Goal: Book appointment/travel/reservation

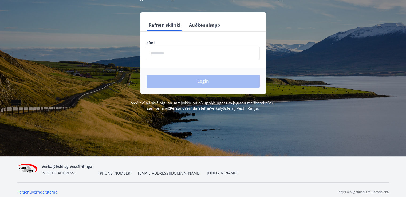
scroll to position [66, 0]
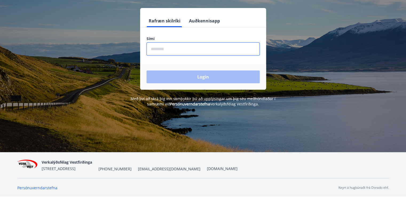
click at [153, 50] on input "phone" at bounding box center [203, 48] width 113 height 13
type input "********"
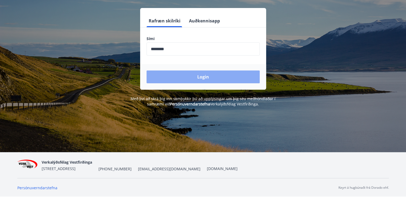
click at [194, 77] on button "Login" at bounding box center [203, 76] width 113 height 13
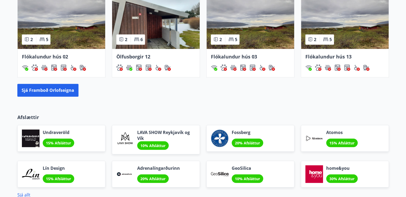
scroll to position [384, 0]
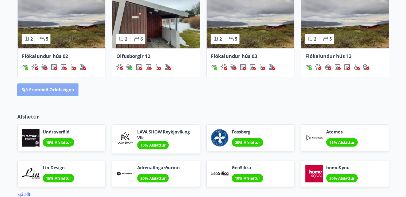
click at [40, 90] on button "Sjá framboð orlofseigna" at bounding box center [47, 89] width 61 height 13
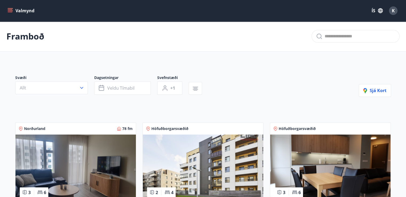
click at [40, 90] on button "Allt" at bounding box center [51, 87] width 73 height 13
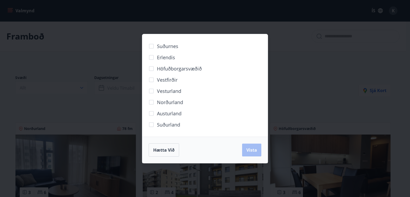
click at [296, 70] on div "Suðurnes Erlendis Höfuðborgarsvæðið [GEOGRAPHIC_DATA] [GEOGRAPHIC_DATA] [GEOGRA…" at bounding box center [205, 98] width 410 height 197
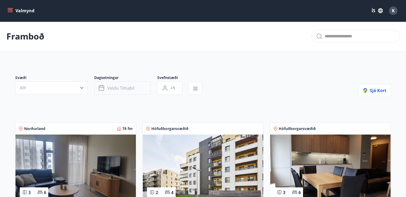
click at [120, 87] on span "Veldu tímabil" at bounding box center [120, 88] width 27 height 6
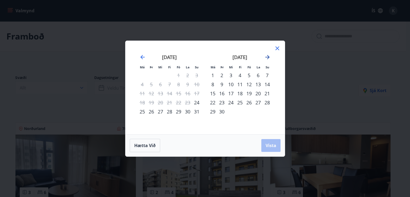
click at [267, 57] on icon "Move forward to switch to the next month." at bounding box center [267, 57] width 6 height 6
click at [213, 84] on div "6" at bounding box center [212, 84] width 9 height 9
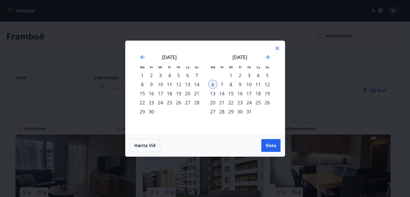
click at [230, 84] on div "8" at bounding box center [230, 84] width 9 height 9
click at [270, 145] on span "Vista" at bounding box center [271, 146] width 11 height 6
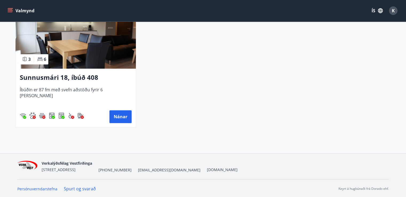
scroll to position [423, 0]
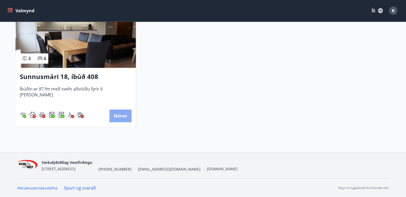
click at [115, 114] on button "Nánar" at bounding box center [120, 115] width 22 height 13
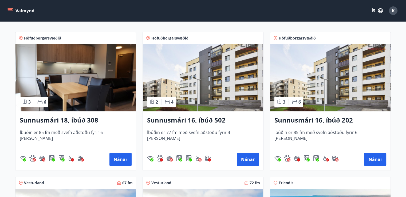
scroll to position [95, 0]
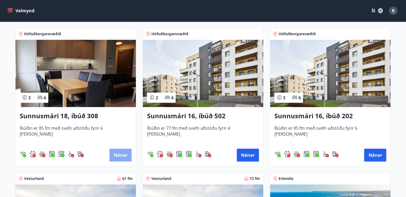
click at [122, 156] on button "Nánar" at bounding box center [120, 155] width 22 height 13
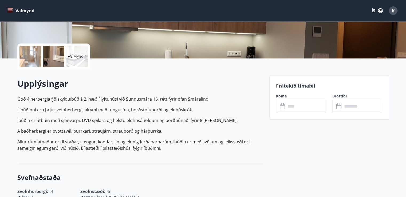
scroll to position [109, 0]
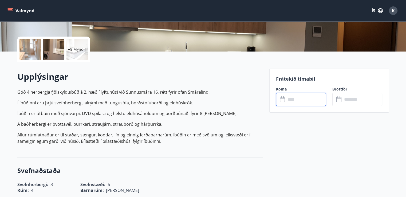
click at [304, 101] on input "text" at bounding box center [306, 99] width 40 height 13
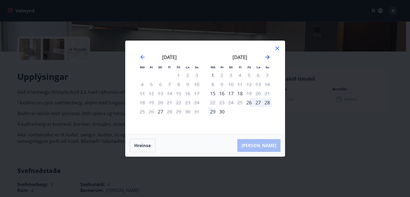
click at [266, 57] on icon "Move forward to switch to the next month." at bounding box center [267, 57] width 6 height 6
click at [278, 48] on icon at bounding box center [277, 48] width 4 height 4
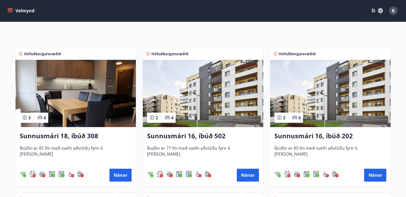
scroll to position [77, 0]
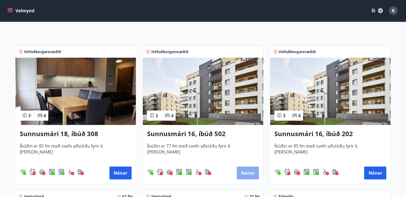
click at [242, 172] on button "Nánar" at bounding box center [248, 173] width 22 height 13
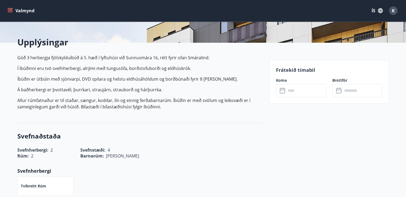
scroll to position [109, 0]
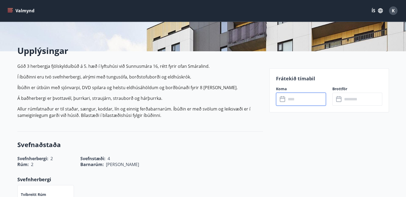
click at [300, 98] on input "text" at bounding box center [306, 99] width 40 height 13
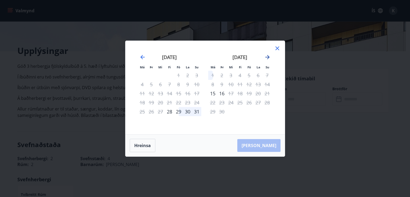
click at [267, 58] on icon "Move forward to switch to the next month." at bounding box center [267, 57] width 6 height 6
click at [279, 47] on icon at bounding box center [277, 48] width 6 height 6
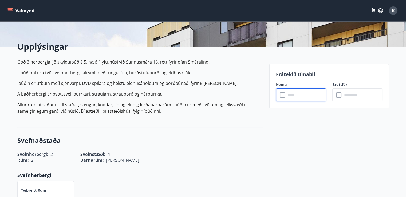
scroll to position [115, 0]
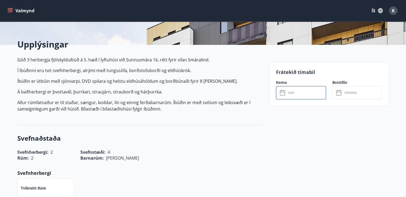
click at [298, 97] on input "text" at bounding box center [306, 92] width 40 height 13
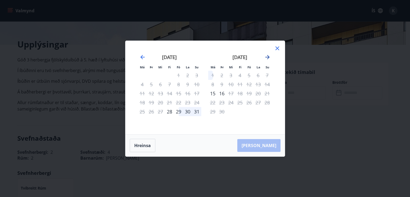
click at [267, 58] on icon "Move forward to switch to the next month." at bounding box center [267, 57] width 6 height 6
click at [278, 47] on icon at bounding box center [277, 48] width 6 height 6
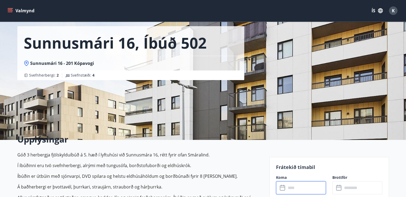
scroll to position [0, 0]
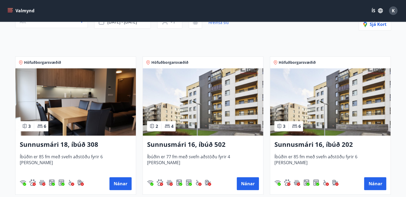
scroll to position [70, 0]
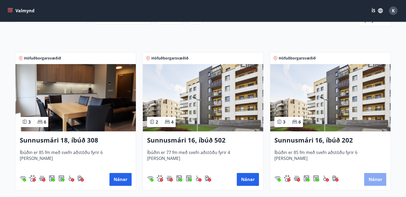
click at [374, 179] on button "Nánar" at bounding box center [375, 179] width 22 height 13
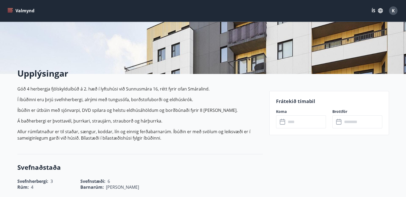
scroll to position [97, 0]
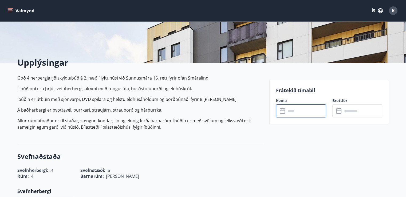
click at [287, 112] on input "text" at bounding box center [306, 110] width 40 height 13
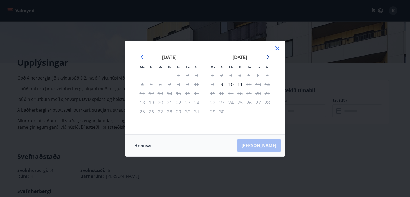
click at [268, 57] on icon "Move forward to switch to the next month." at bounding box center [267, 57] width 4 height 4
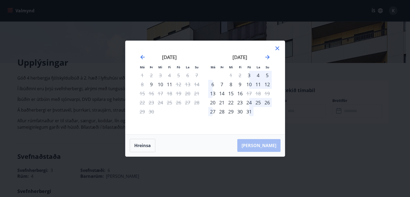
click at [276, 48] on icon at bounding box center [277, 48] width 6 height 6
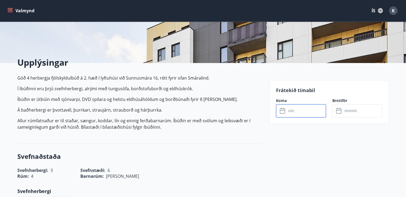
click at [292, 113] on input "text" at bounding box center [306, 110] width 40 height 13
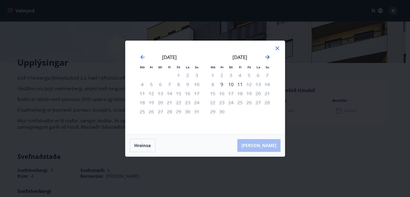
click at [268, 57] on icon "Move forward to switch to the next month." at bounding box center [267, 57] width 4 height 4
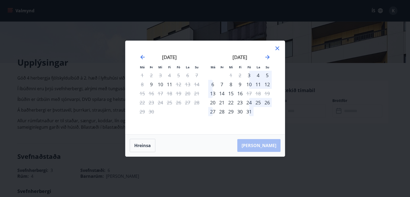
click at [277, 47] on icon at bounding box center [277, 48] width 6 height 6
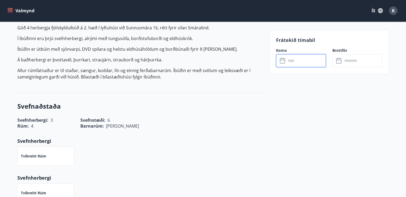
scroll to position [149, 0]
